Goal: Find specific page/section: Find specific page/section

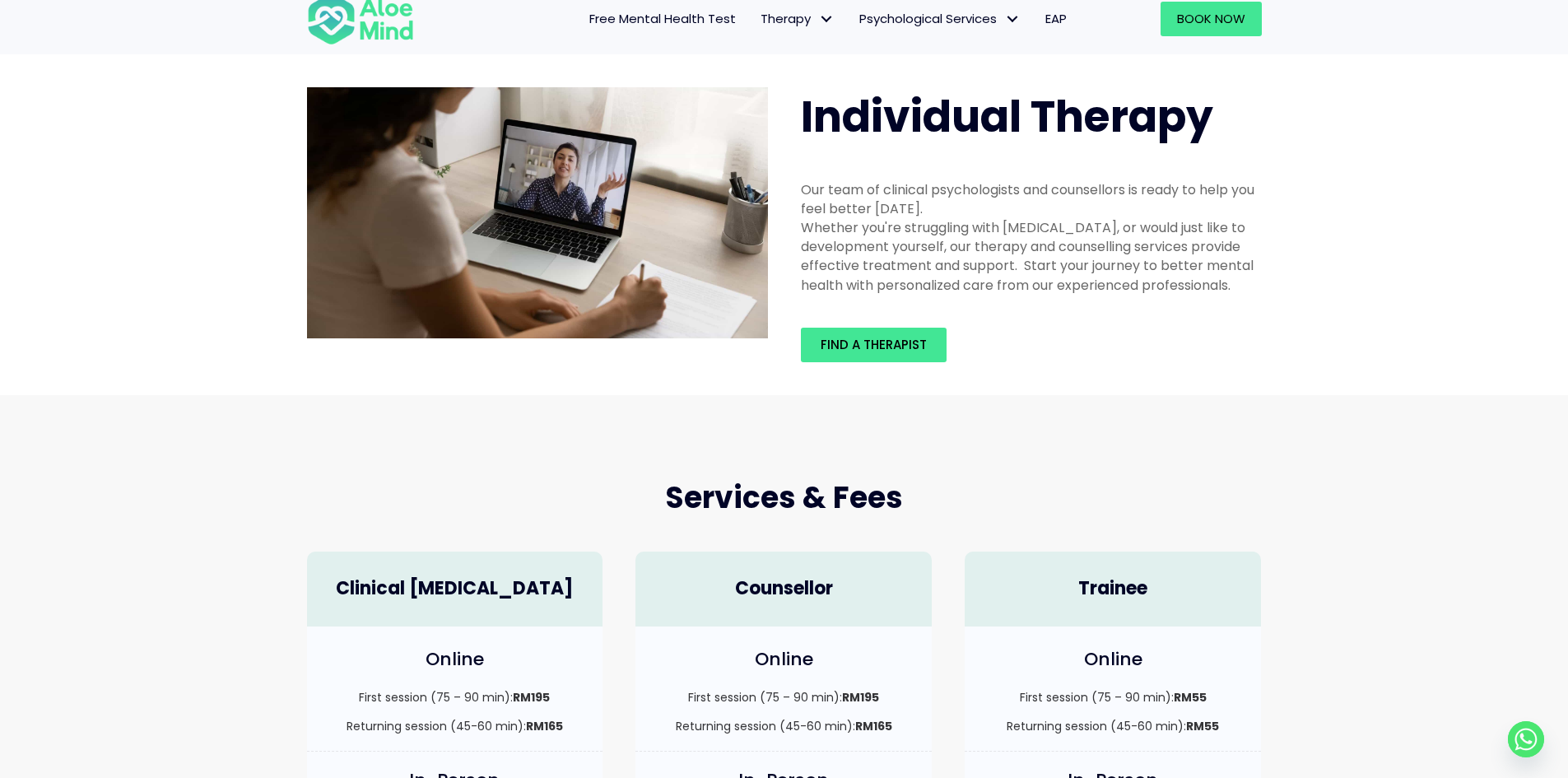
scroll to position [82, 0]
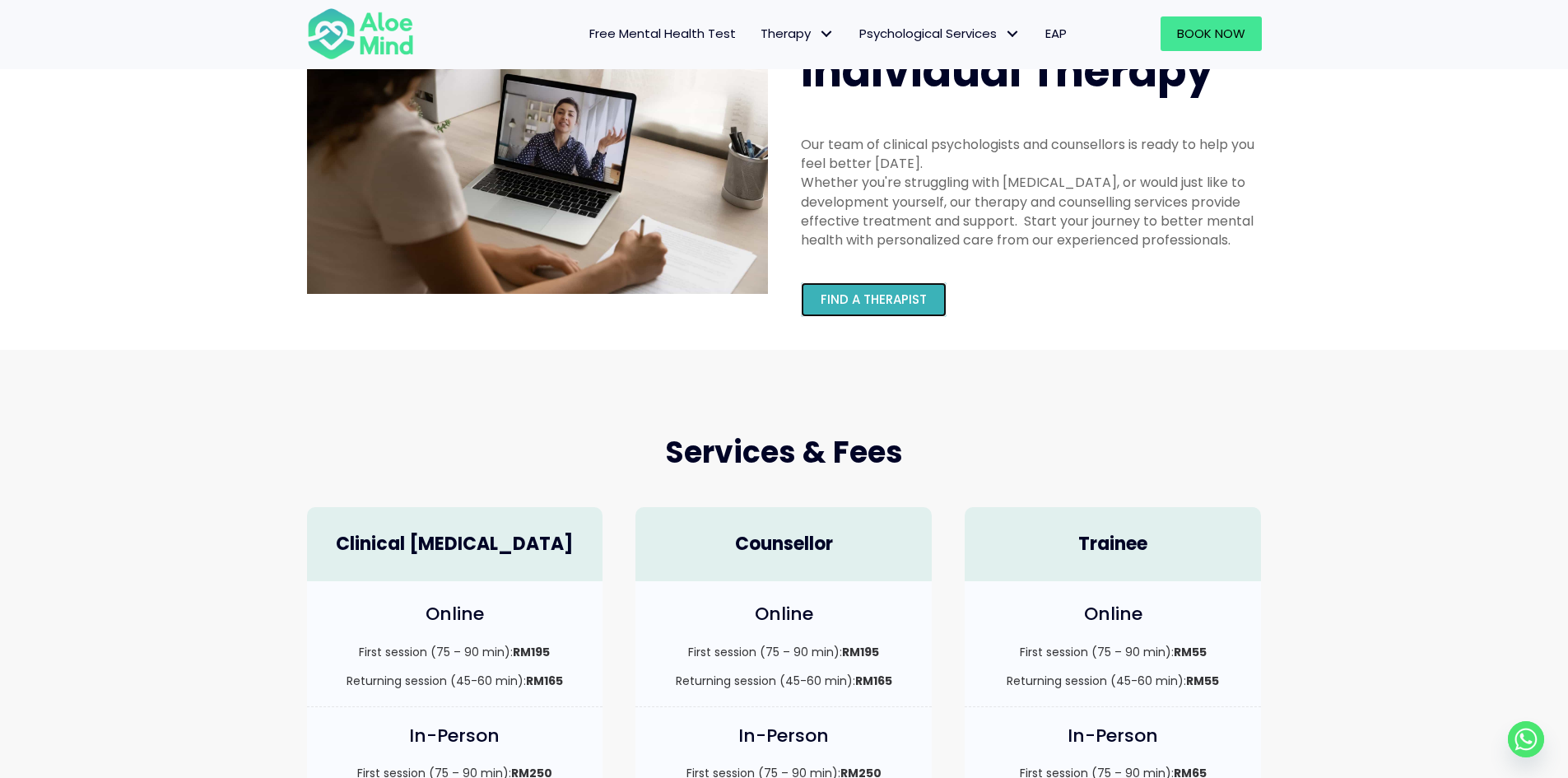
click at [911, 295] on span "Find a therapist" at bounding box center [874, 299] width 107 height 17
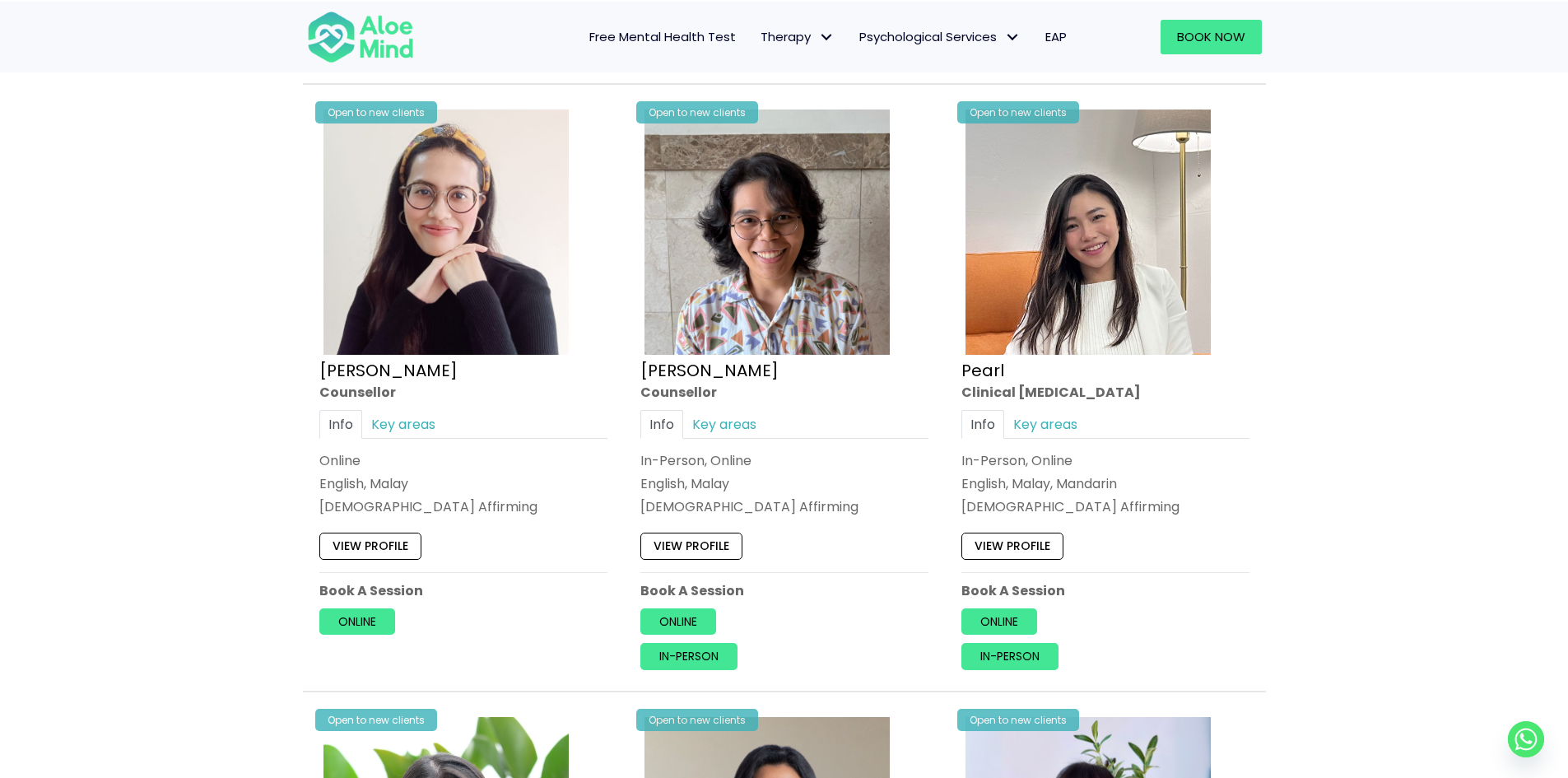
scroll to position [3210, 0]
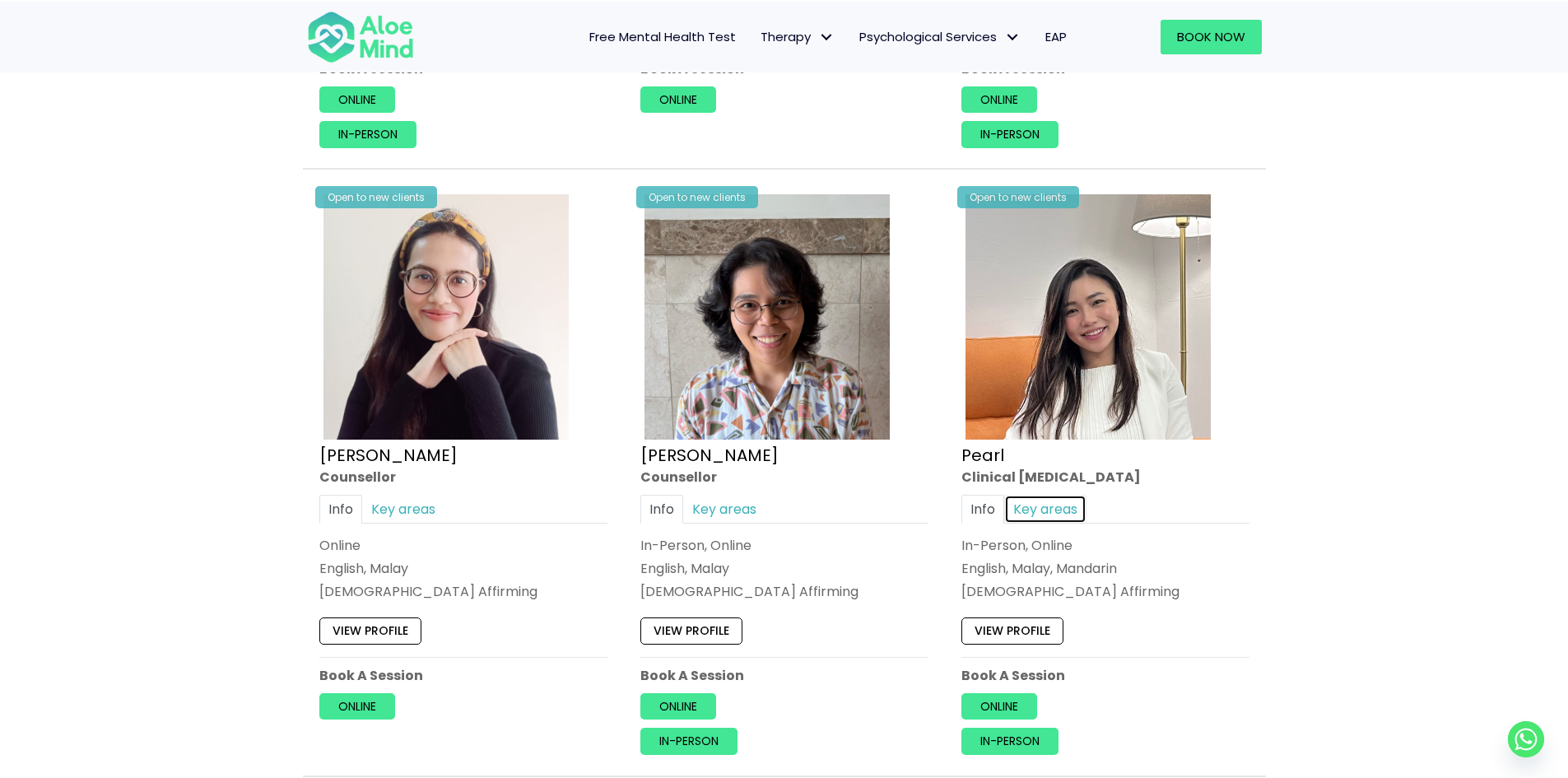
click at [1026, 500] on link "Key areas" at bounding box center [1046, 509] width 82 height 29
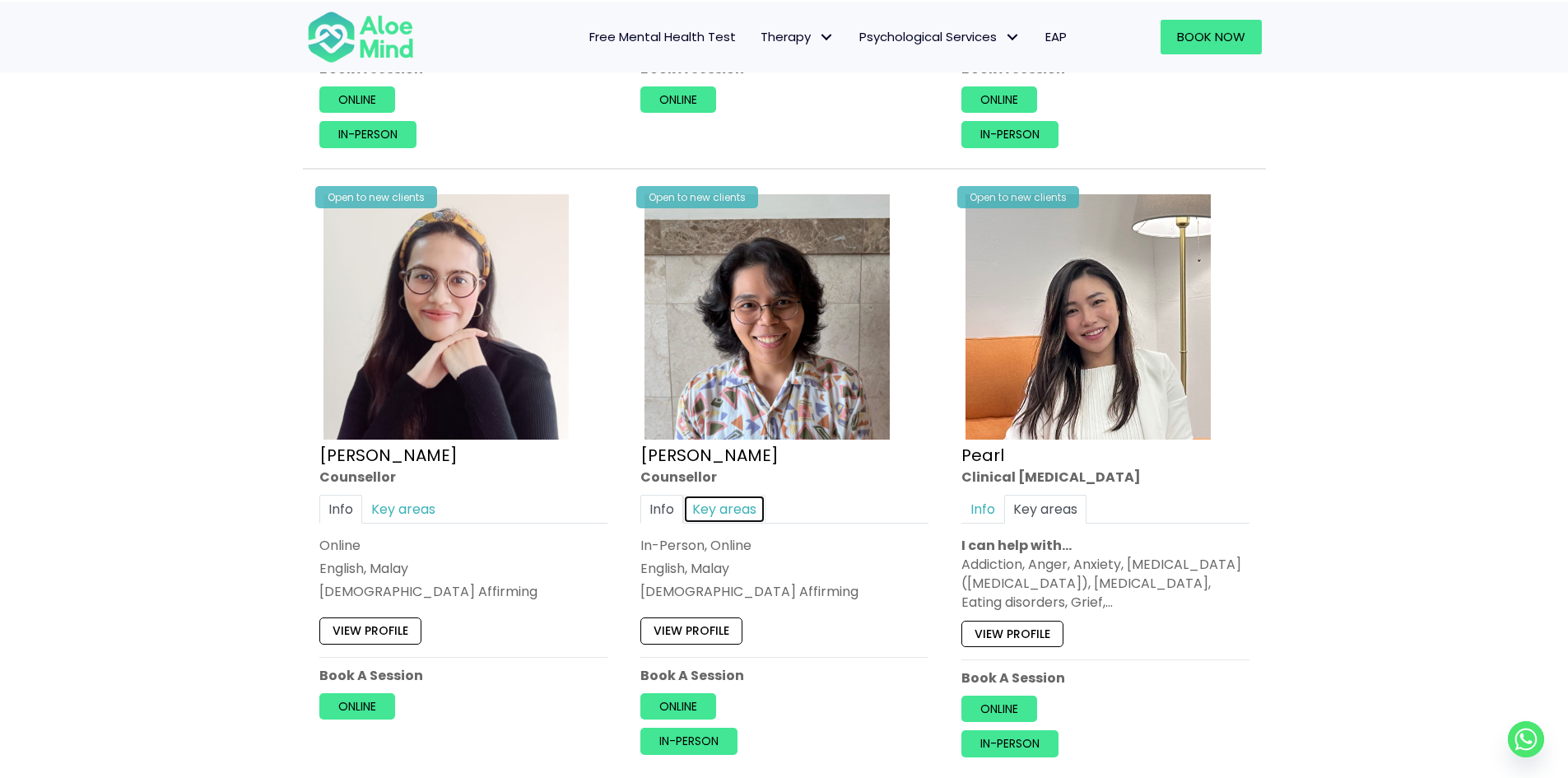
click at [715, 505] on link "Key areas" at bounding box center [724, 509] width 82 height 29
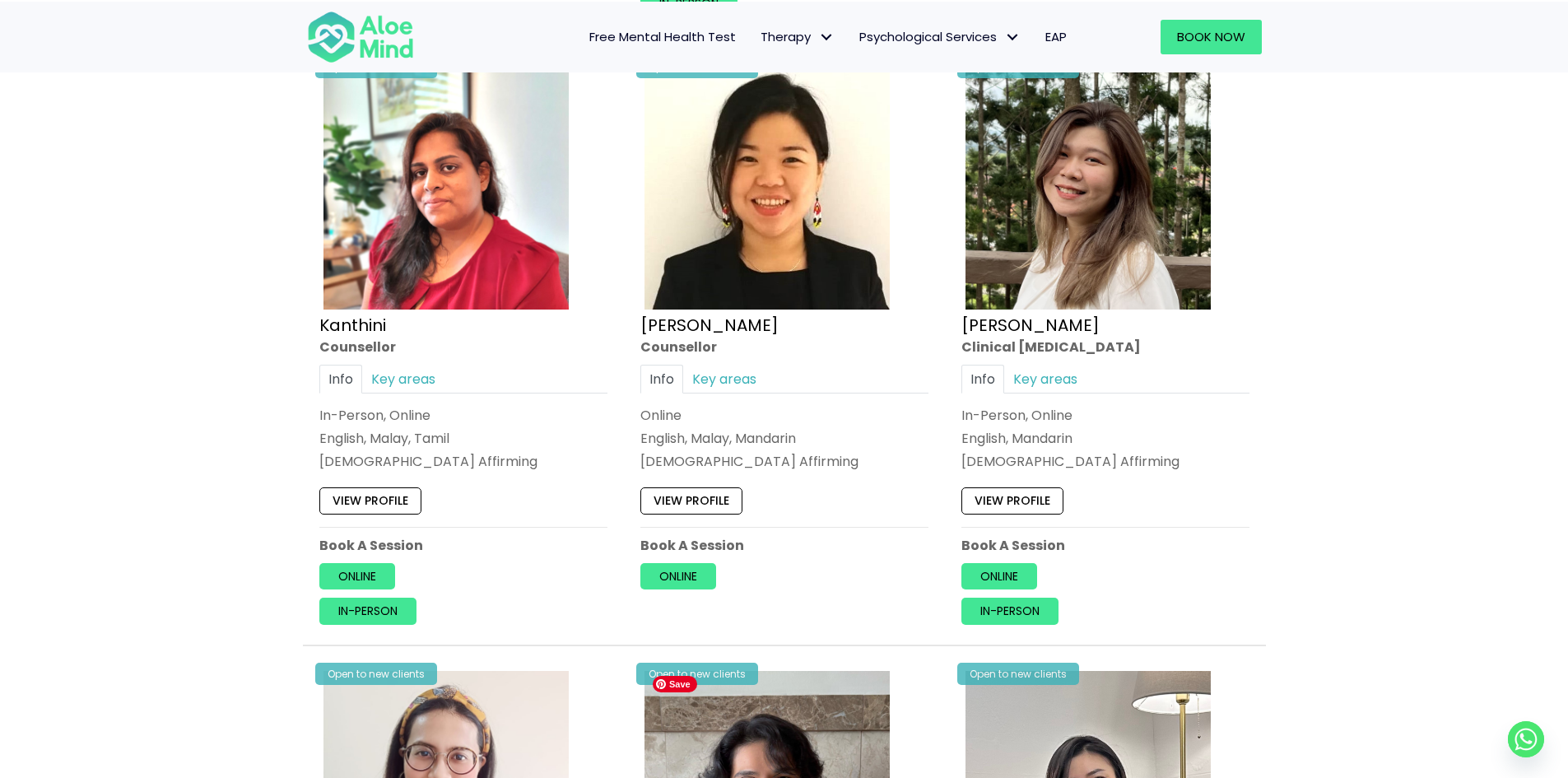
scroll to position [2716, 0]
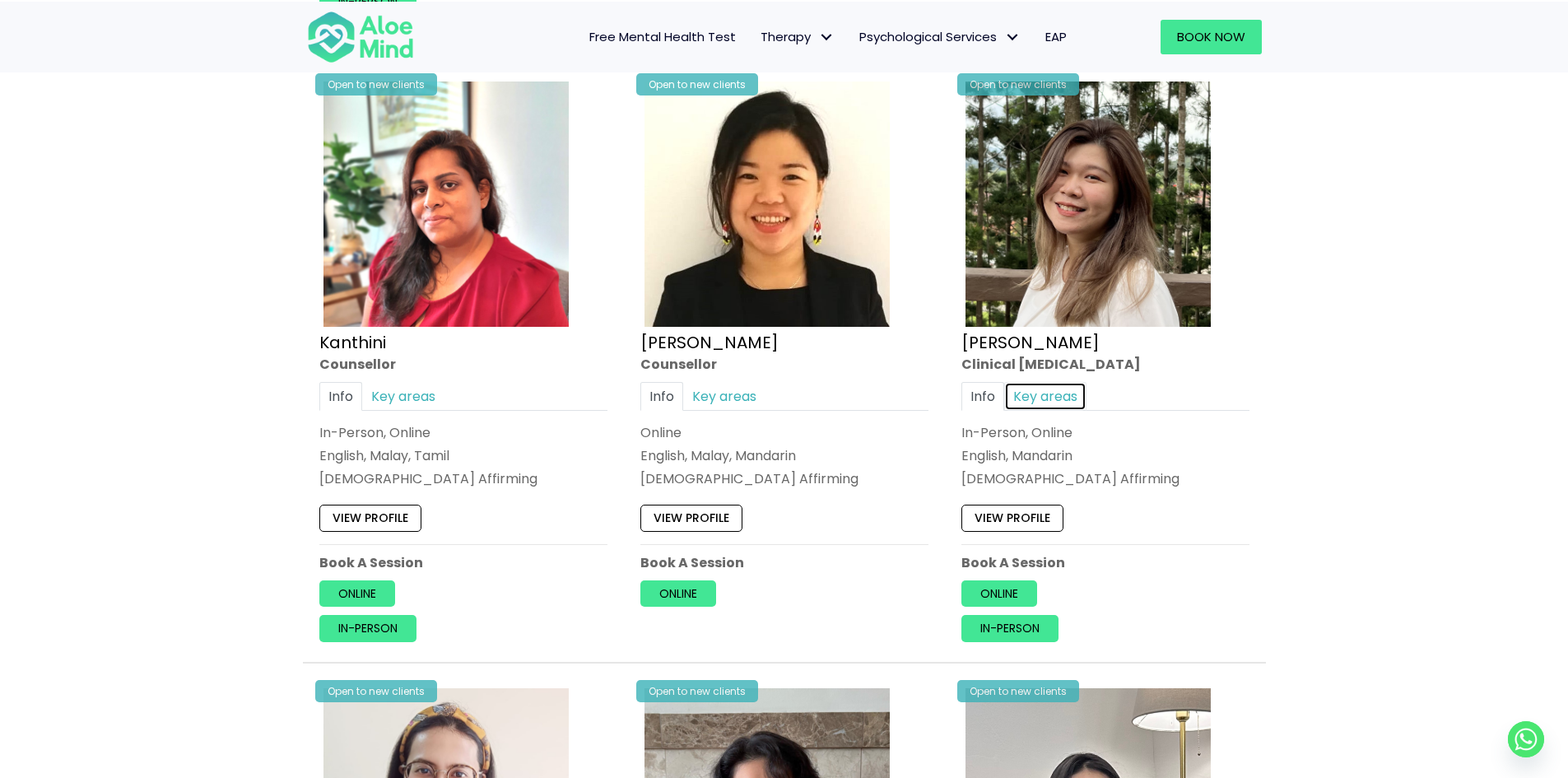
click at [1048, 392] on link "Key areas" at bounding box center [1046, 396] width 82 height 29
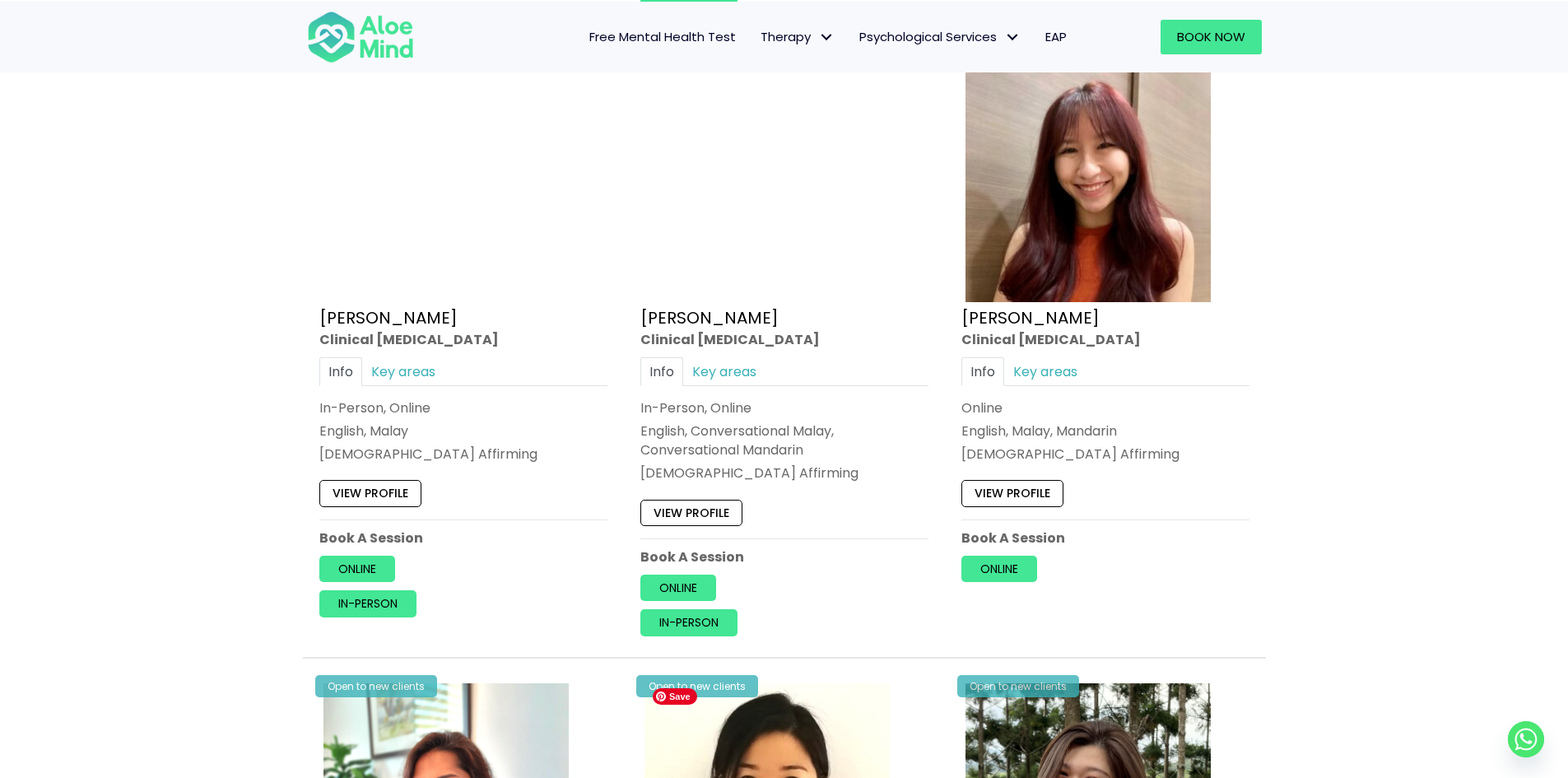
scroll to position [2057, 0]
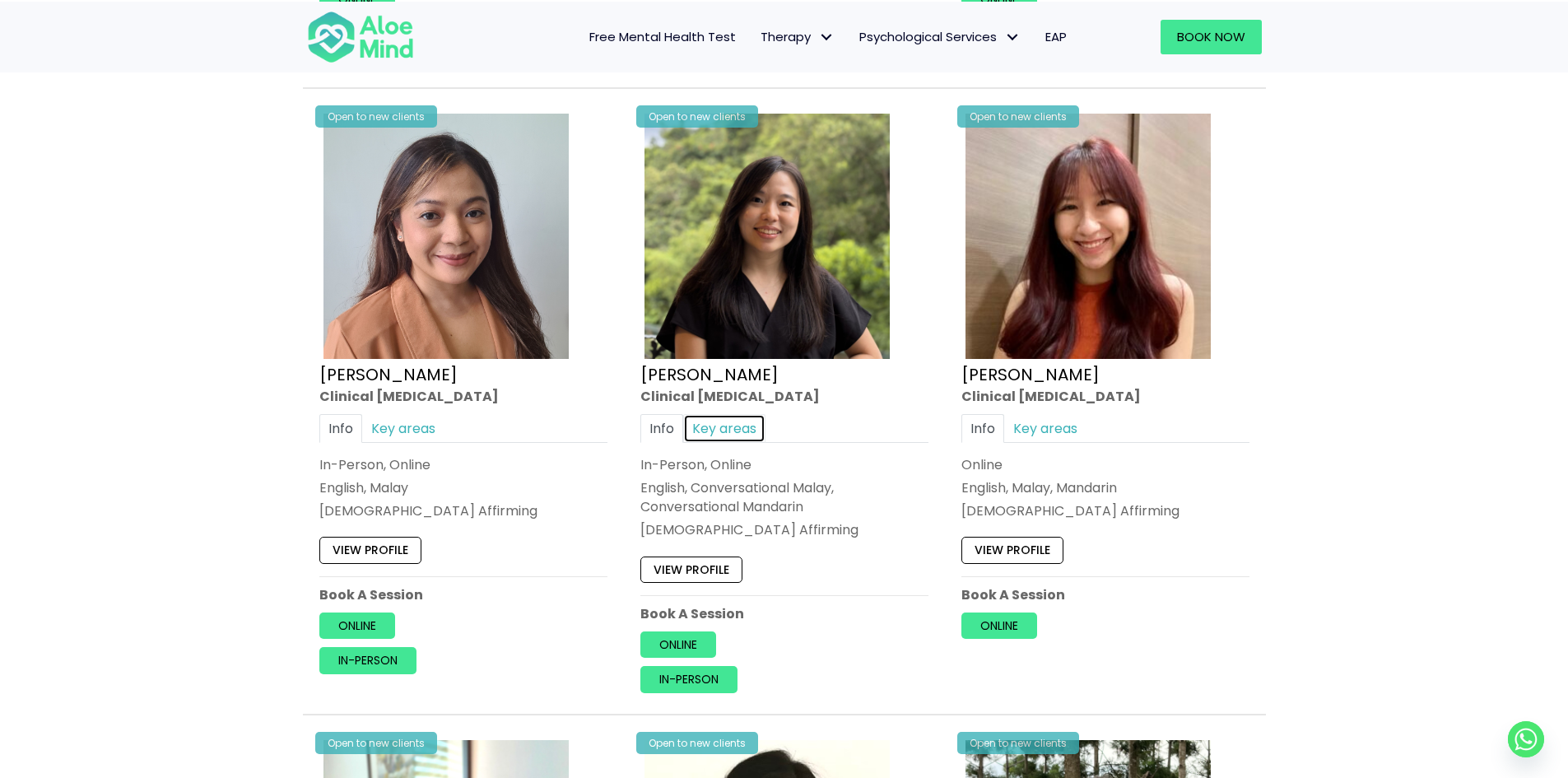
click at [737, 435] on link "Key areas" at bounding box center [724, 428] width 82 height 29
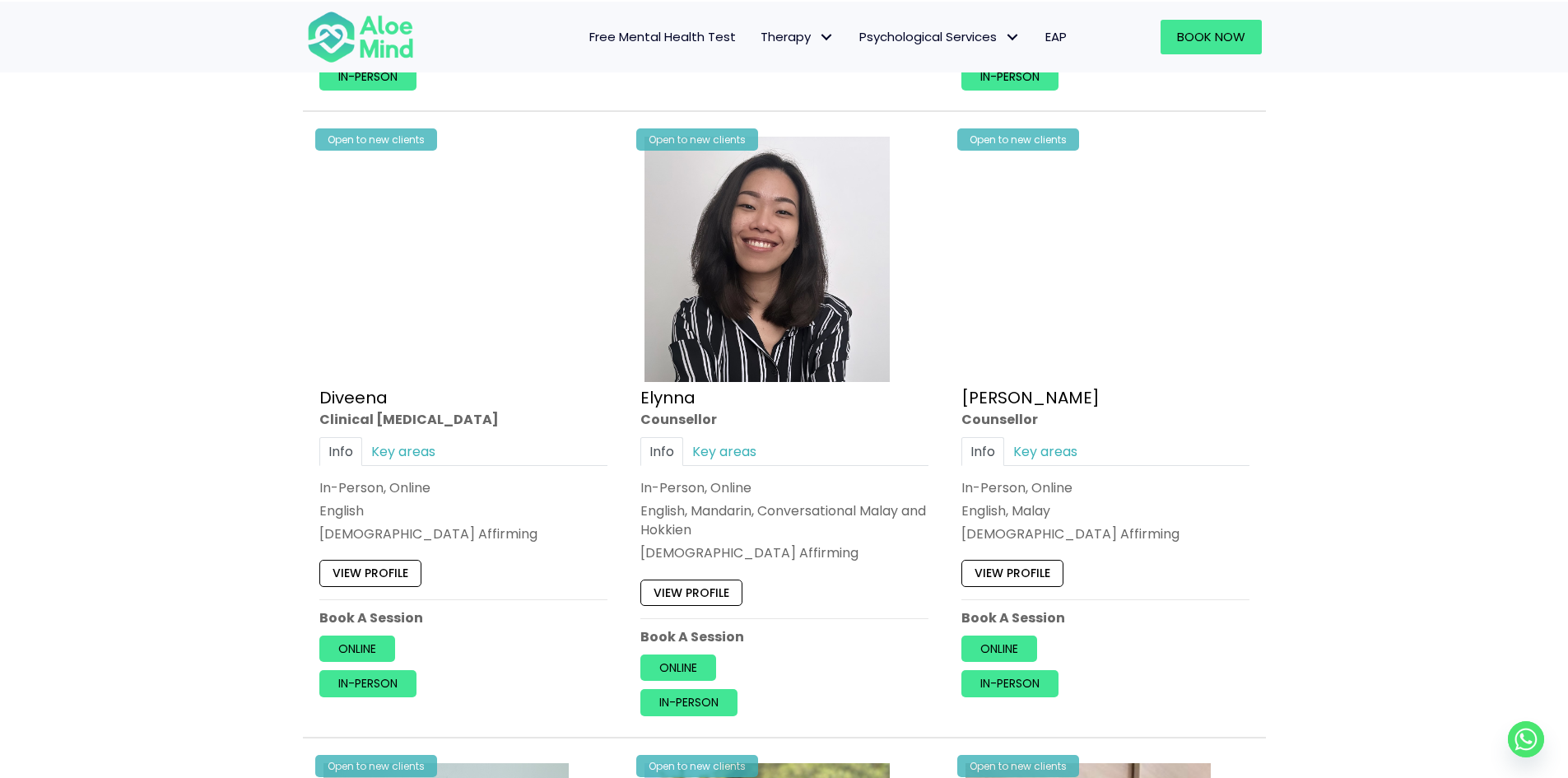
scroll to position [1399, 0]
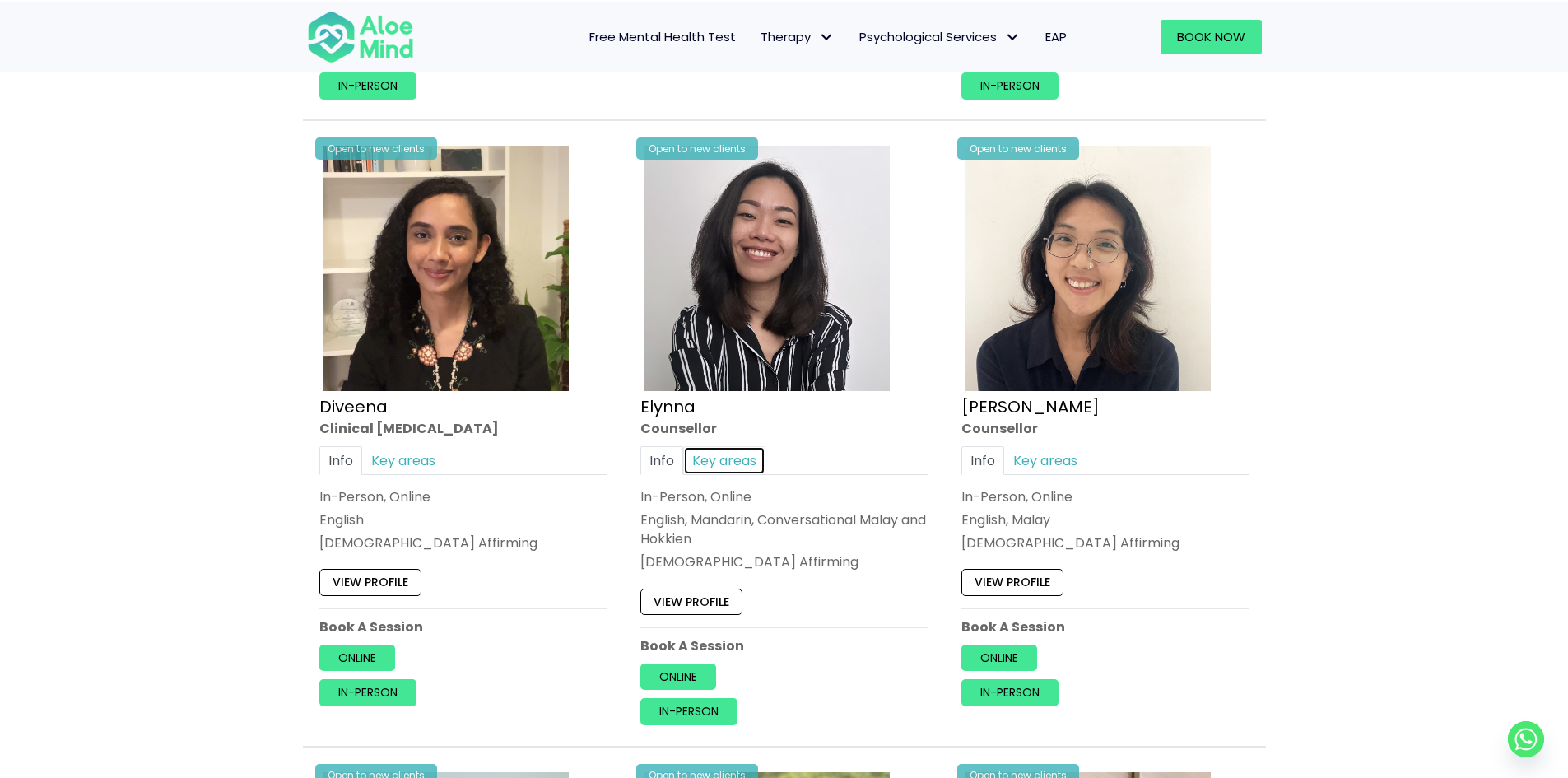
click at [731, 455] on link "Key areas" at bounding box center [724, 460] width 82 height 29
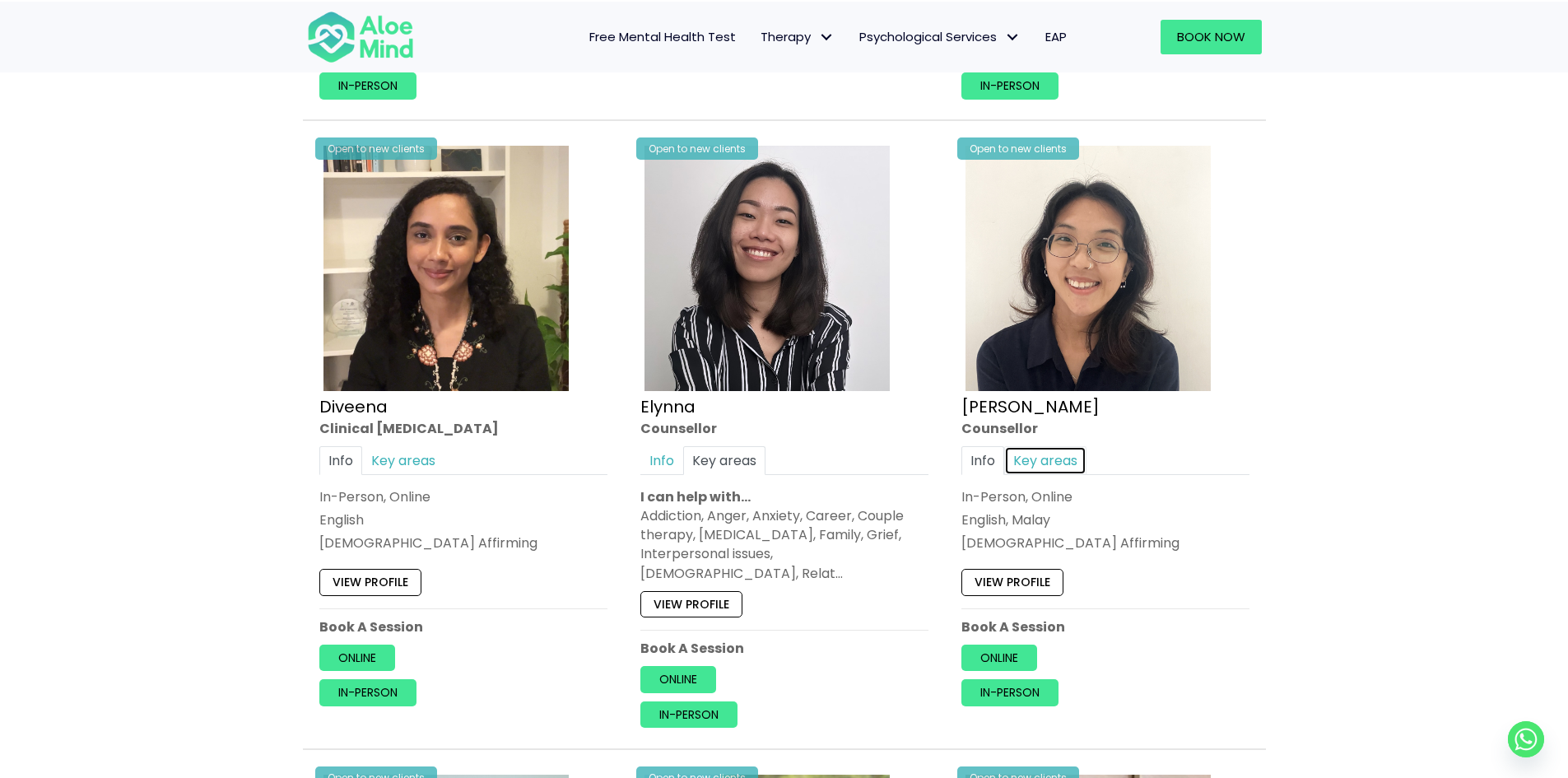
click at [1026, 447] on link "Key areas" at bounding box center [1046, 460] width 82 height 29
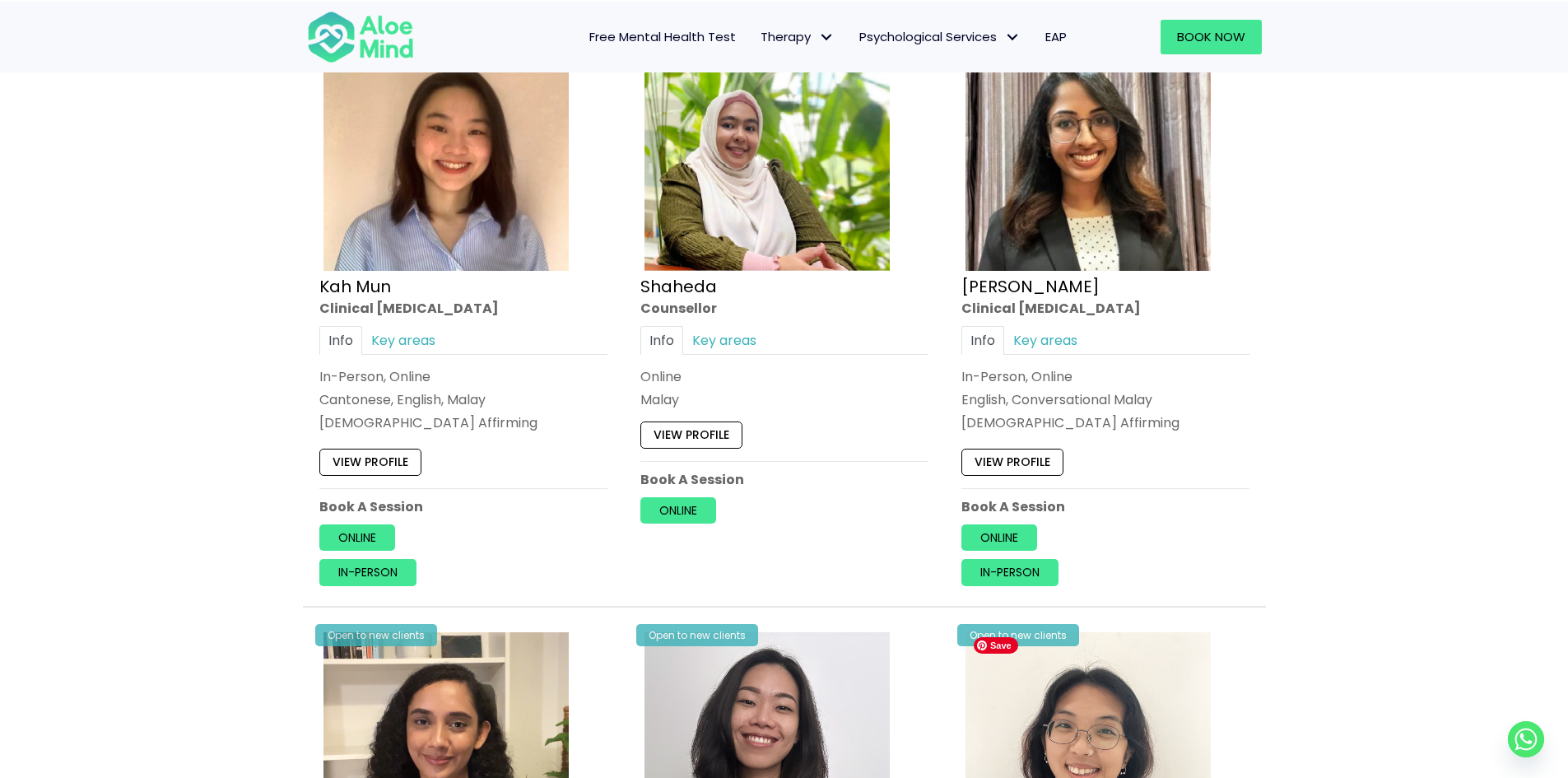
scroll to position [823, 0]
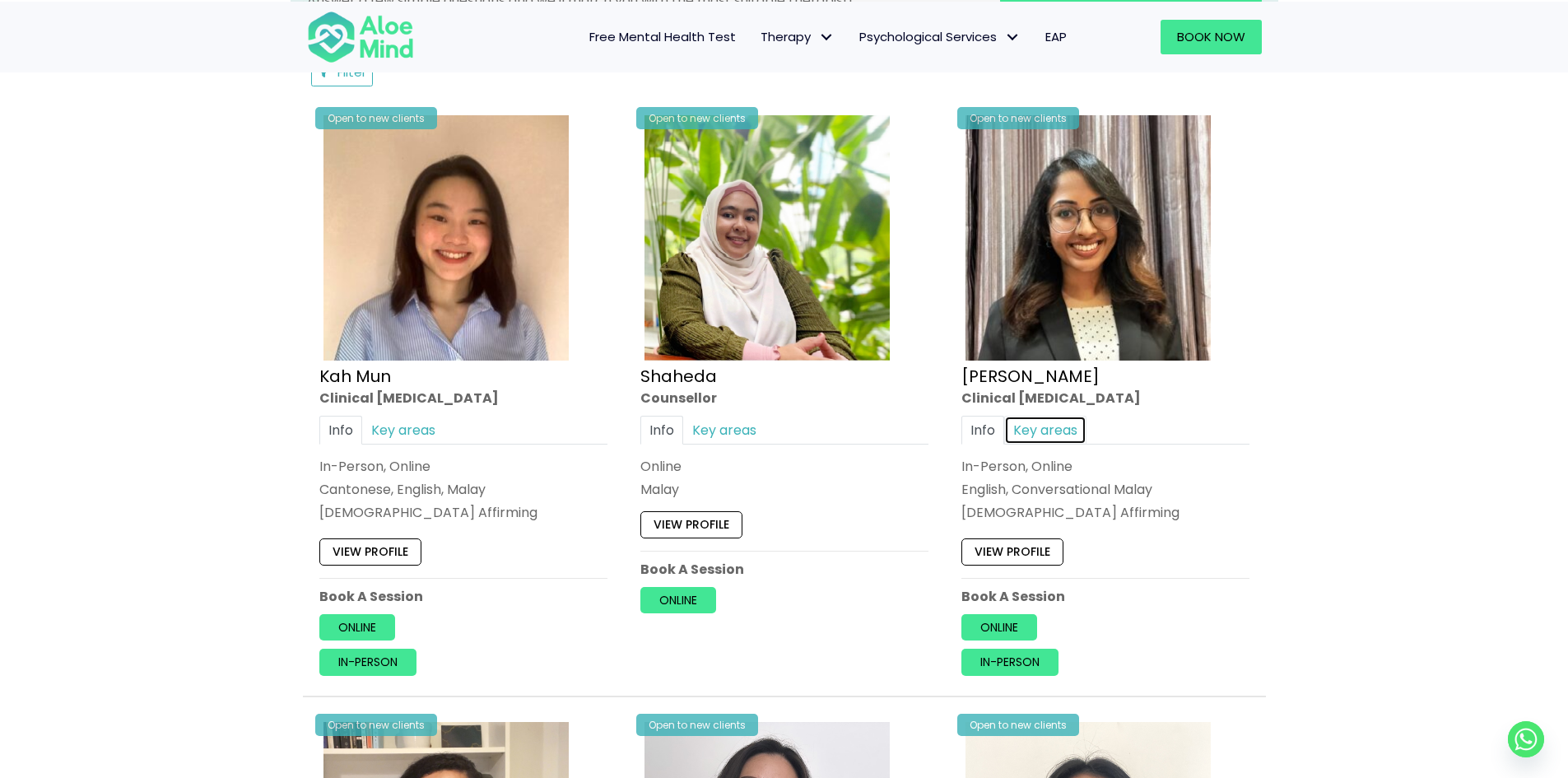
click at [1073, 436] on link "Key areas" at bounding box center [1046, 429] width 82 height 29
